Goal: Information Seeking & Learning: Learn about a topic

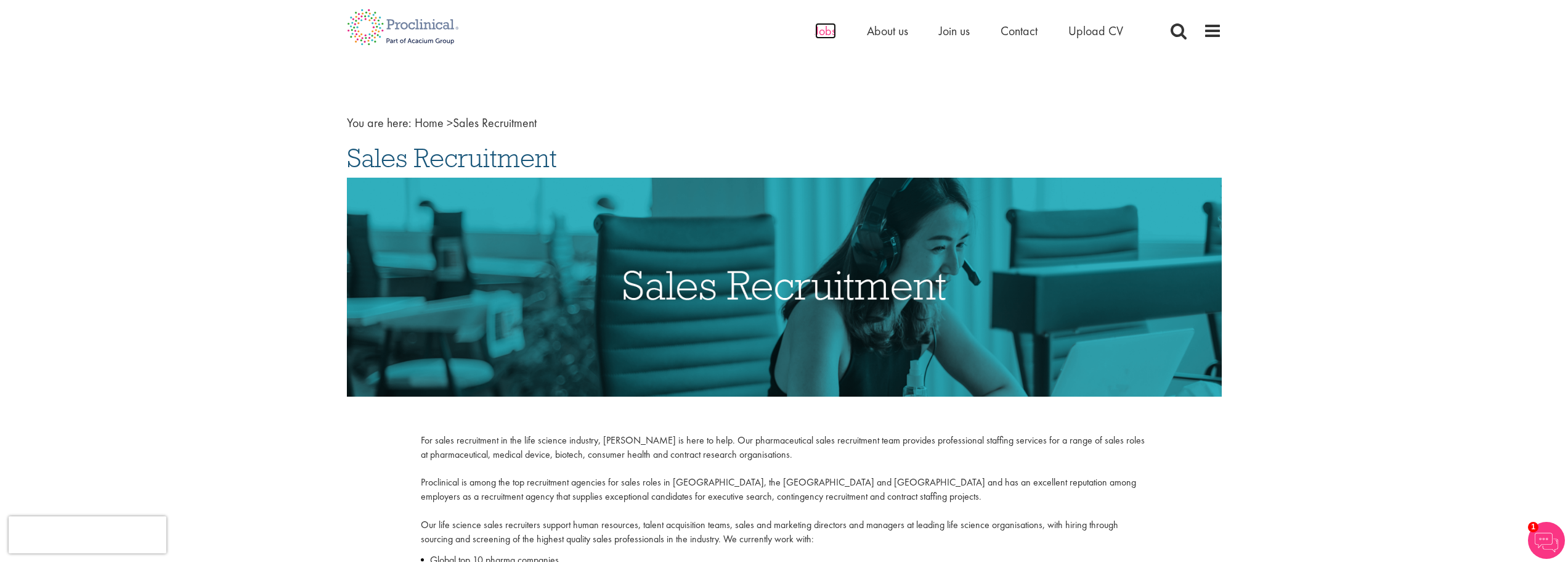
click at [821, 33] on span "Jobs" at bounding box center [825, 30] width 21 height 16
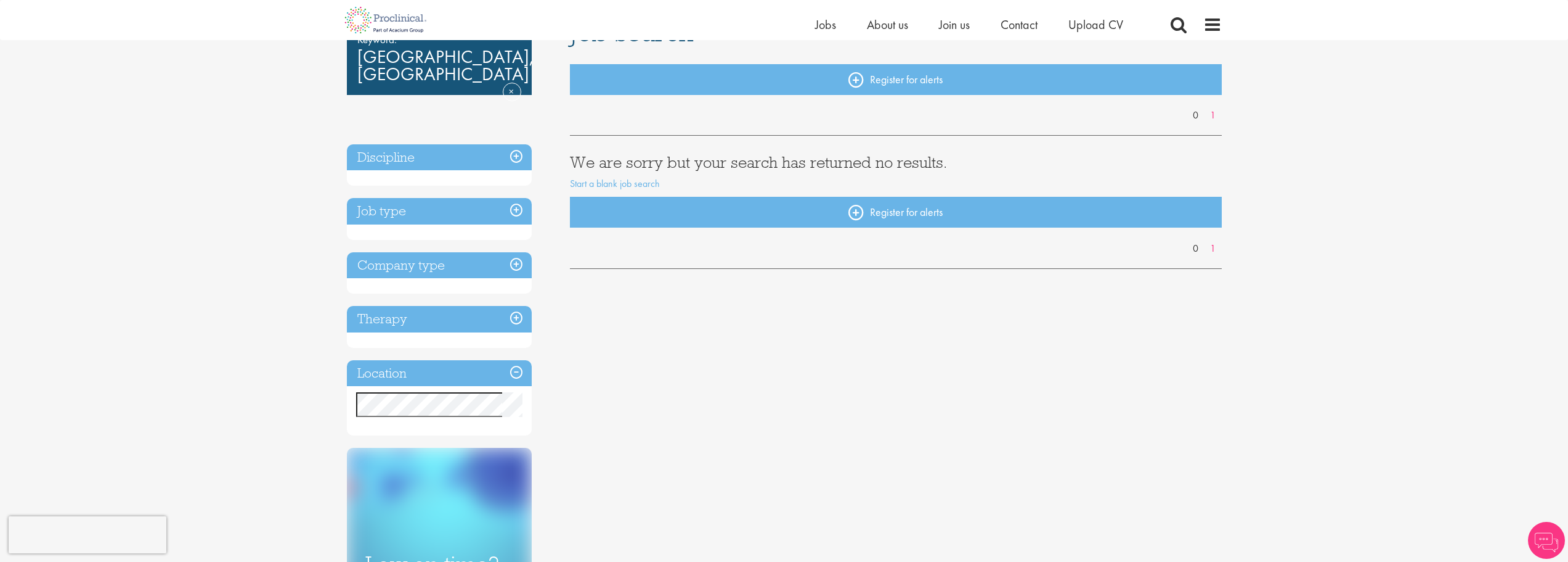
scroll to position [123, 0]
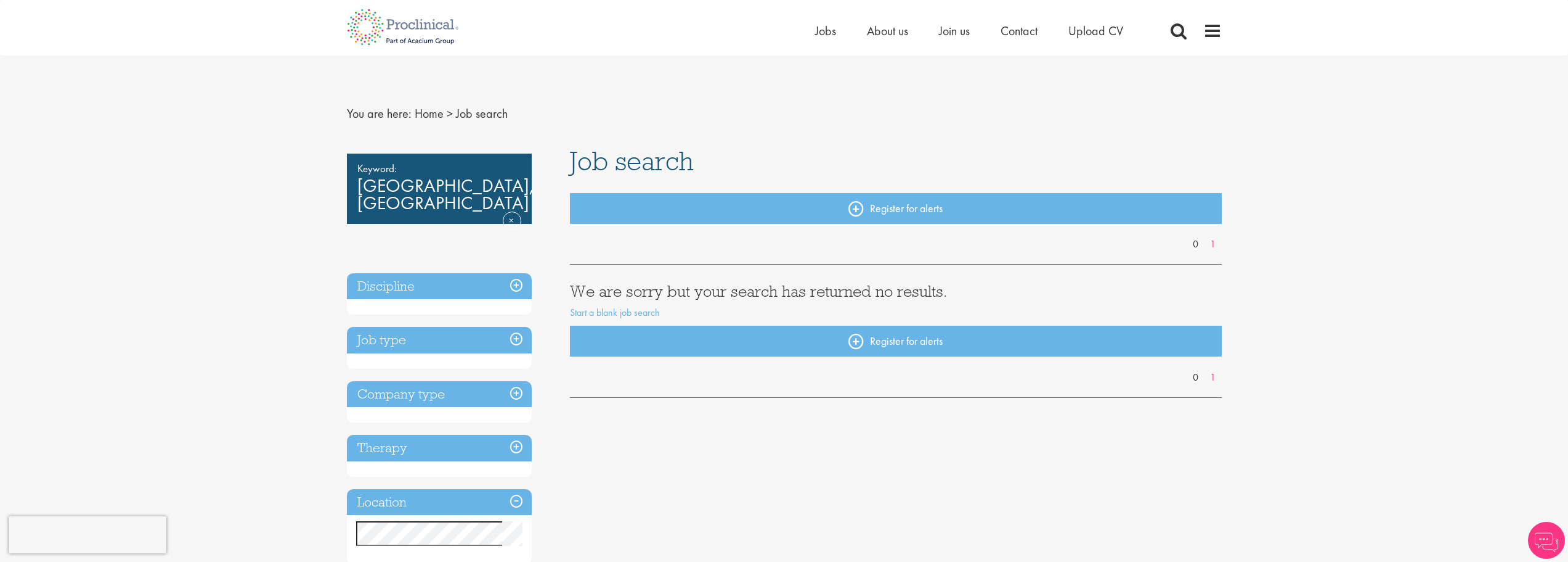
click at [516, 489] on h3 "Location" at bounding box center [439, 502] width 185 height 27
